Goal: Navigation & Orientation: Find specific page/section

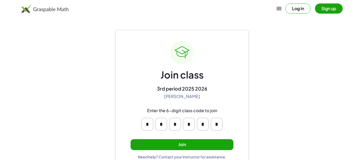
click at [157, 144] on button "Join" at bounding box center [182, 144] width 103 height 11
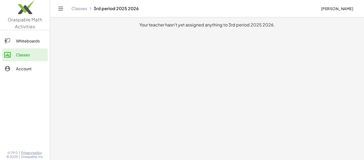
click at [27, 38] on div "Whiteboards" at bounding box center [31, 41] width 30 height 6
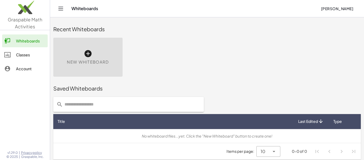
scroll to position [3, 0]
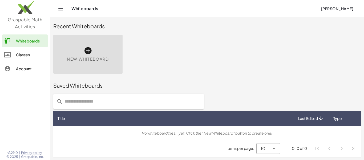
click at [28, 58] on link "Classes" at bounding box center [25, 54] width 46 height 13
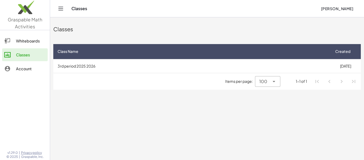
click at [281, 70] on td "3rd period 2025 2026" at bounding box center [191, 66] width 277 height 14
